Goal: Book appointment/travel/reservation

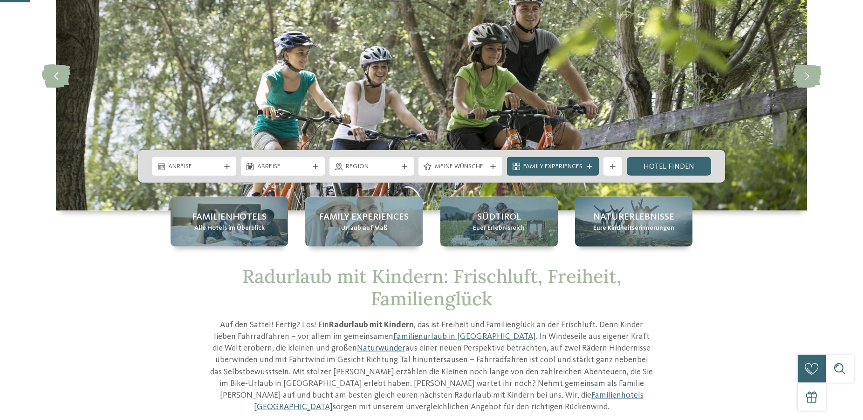
scroll to position [190, 0]
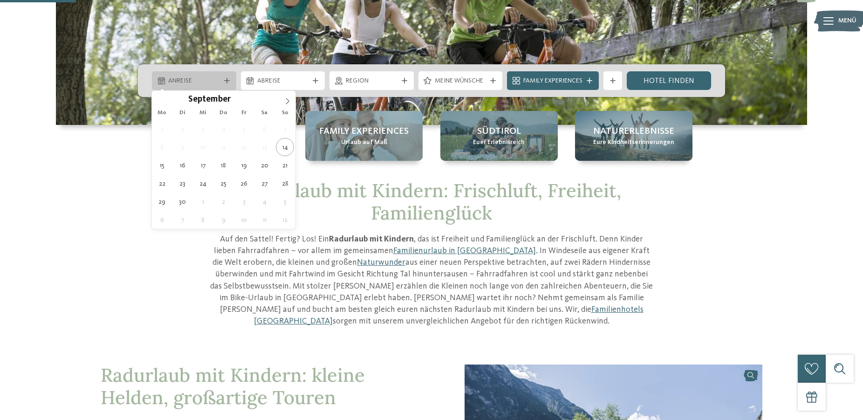
click at [227, 77] on div "Anreise" at bounding box center [194, 80] width 84 height 19
type div "[DATE]"
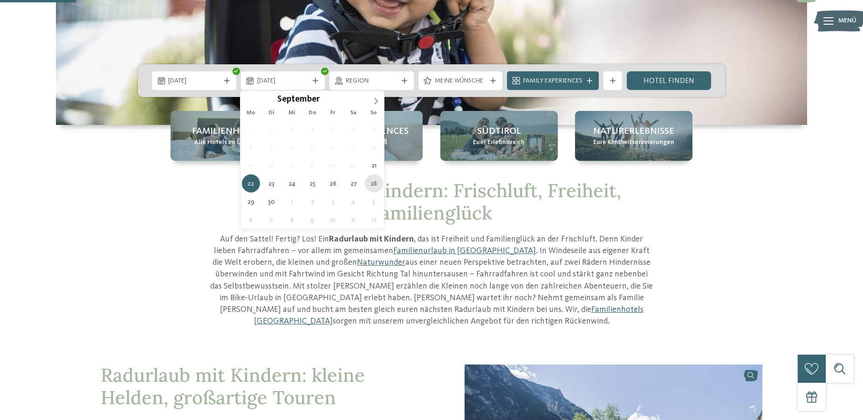
type div "[DATE]"
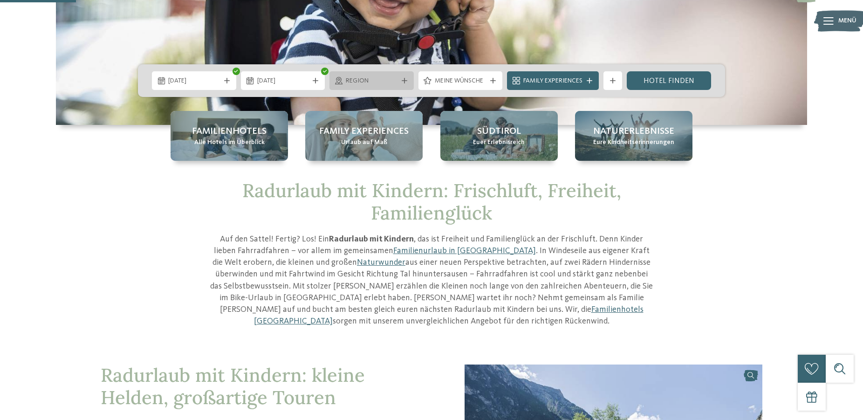
click at [406, 80] on icon at bounding box center [404, 81] width 6 height 6
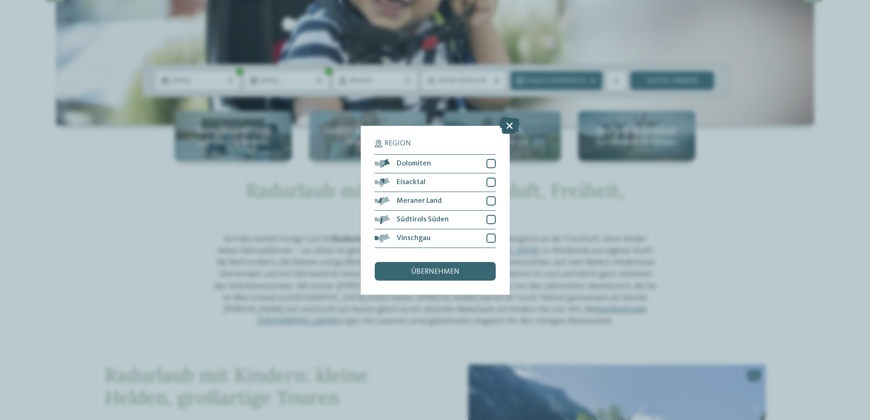
click at [512, 124] on icon at bounding box center [510, 125] width 20 height 16
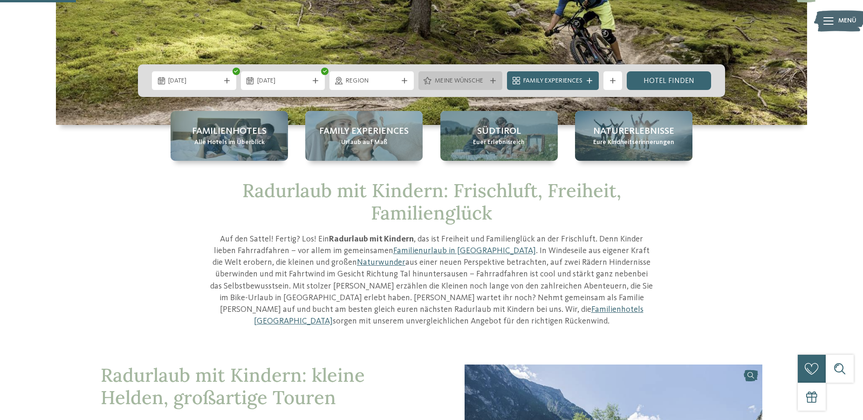
click at [493, 79] on icon at bounding box center [493, 81] width 6 height 6
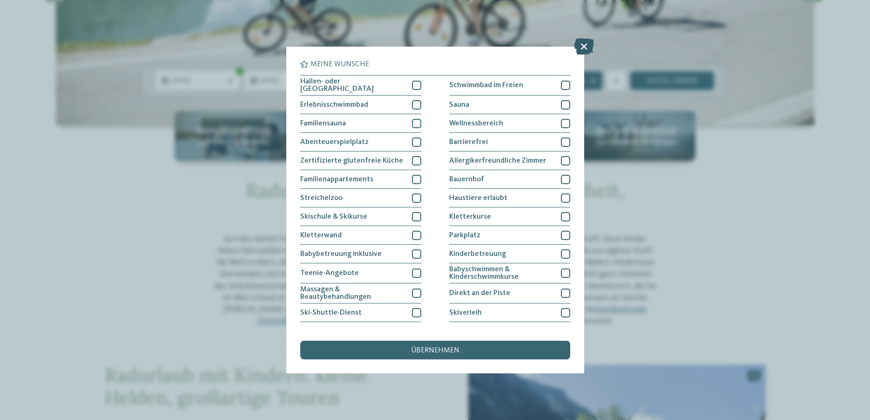
click at [580, 45] on icon at bounding box center [584, 46] width 20 height 16
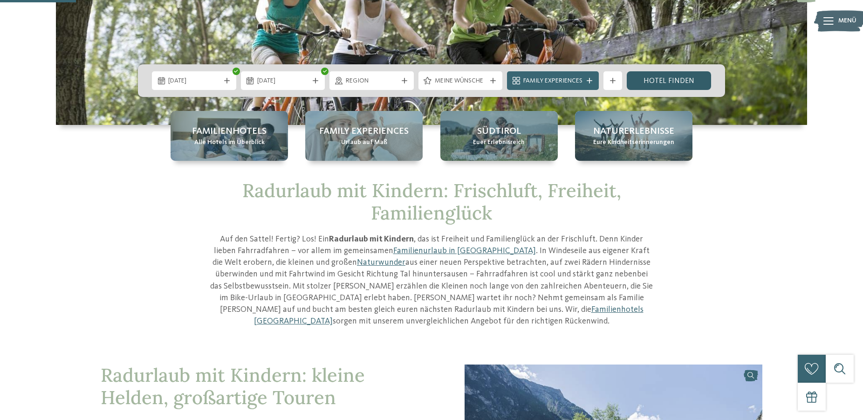
click at [657, 80] on link "Hotel finden" at bounding box center [668, 80] width 84 height 19
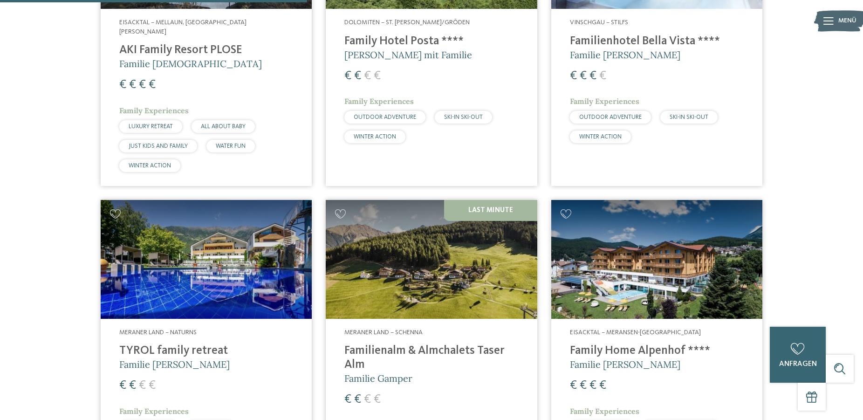
scroll to position [783, 0]
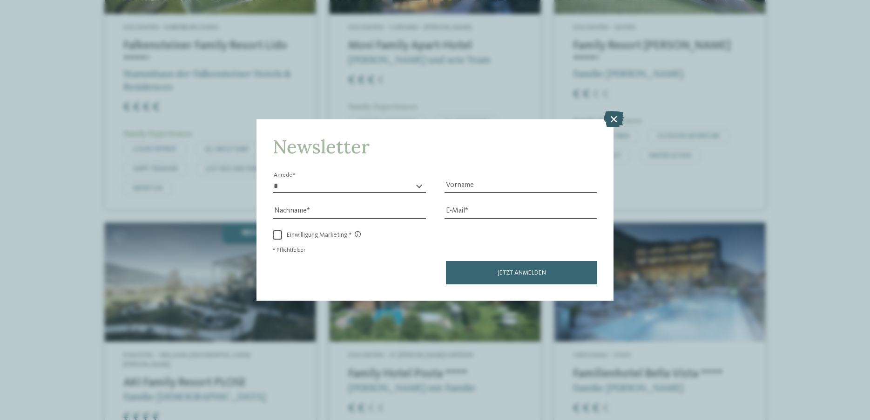
click at [617, 119] on icon at bounding box center [614, 119] width 20 height 16
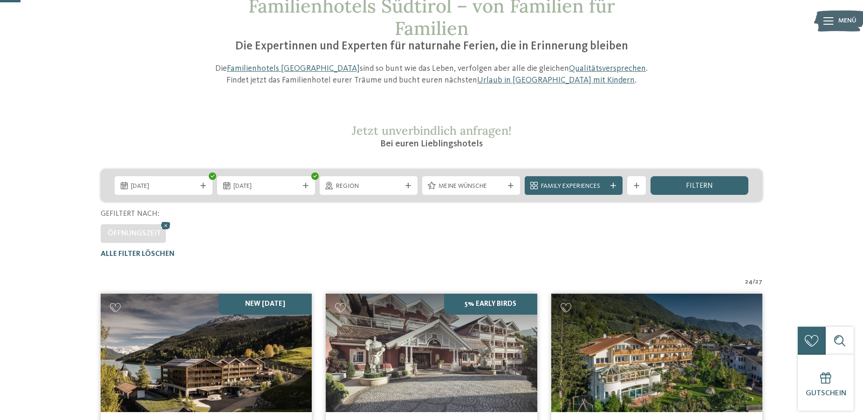
scroll to position [0, 0]
